Goal: Transaction & Acquisition: Purchase product/service

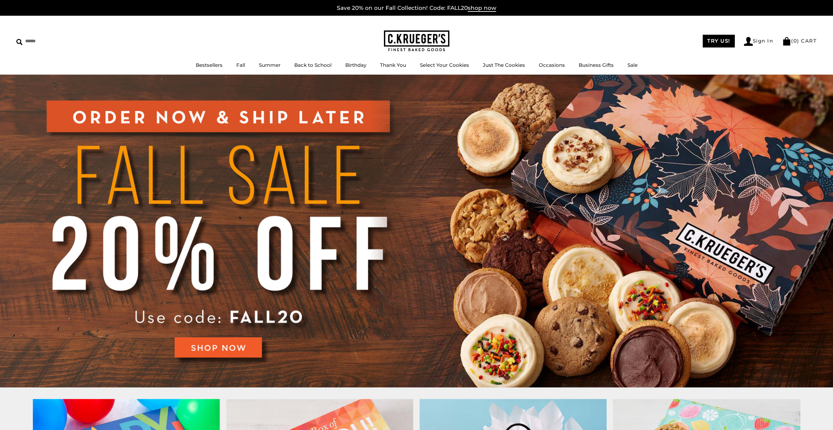
click at [213, 346] on img at bounding box center [416, 231] width 833 height 312
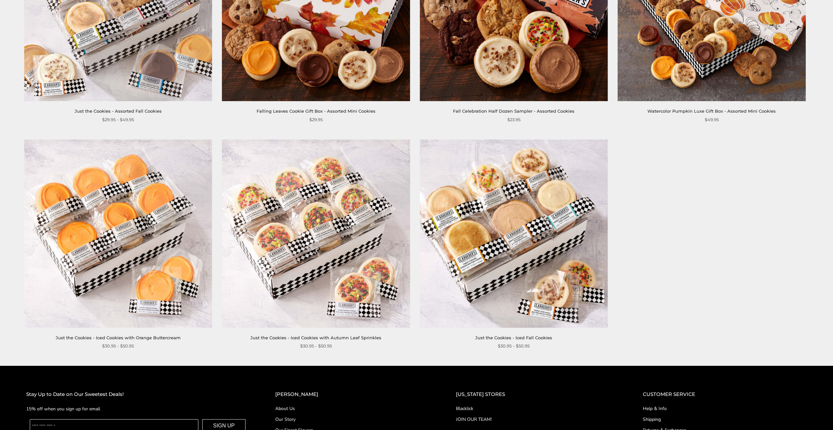
scroll to position [1145, 0]
